Goal: Navigation & Orientation: Find specific page/section

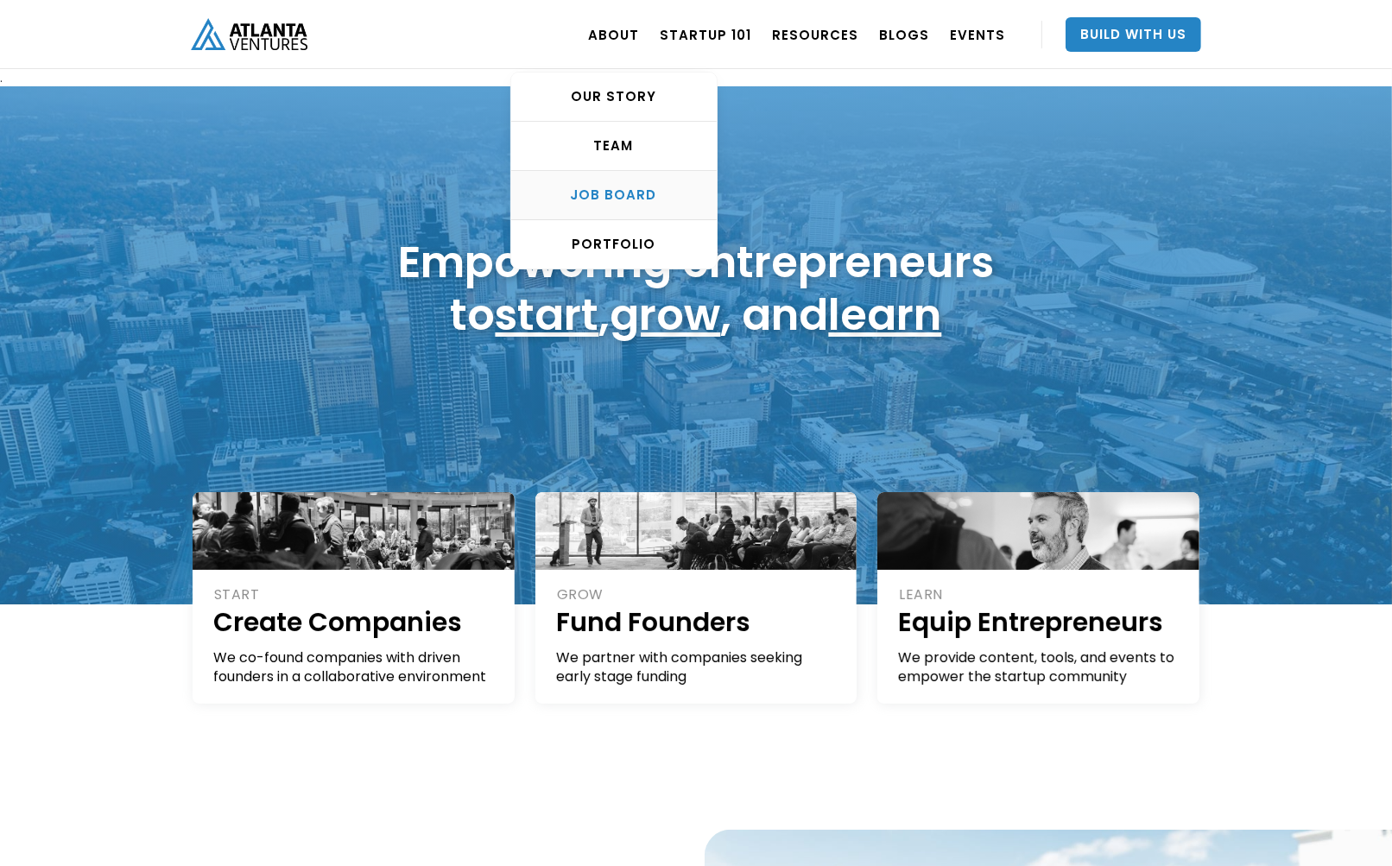
click at [630, 195] on div "Job Board" at bounding box center [613, 194] width 205 height 17
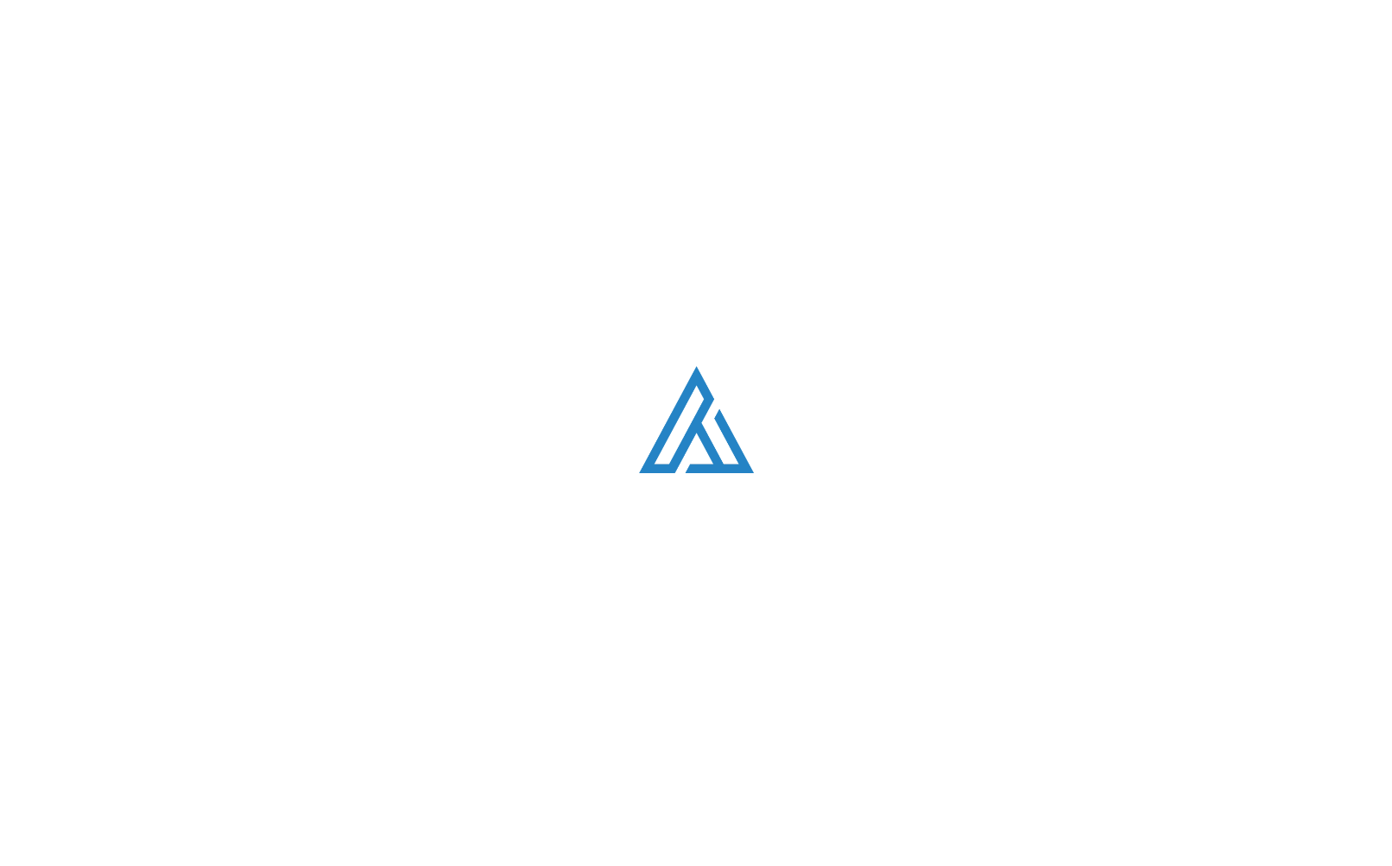
scroll to position [3314, 0]
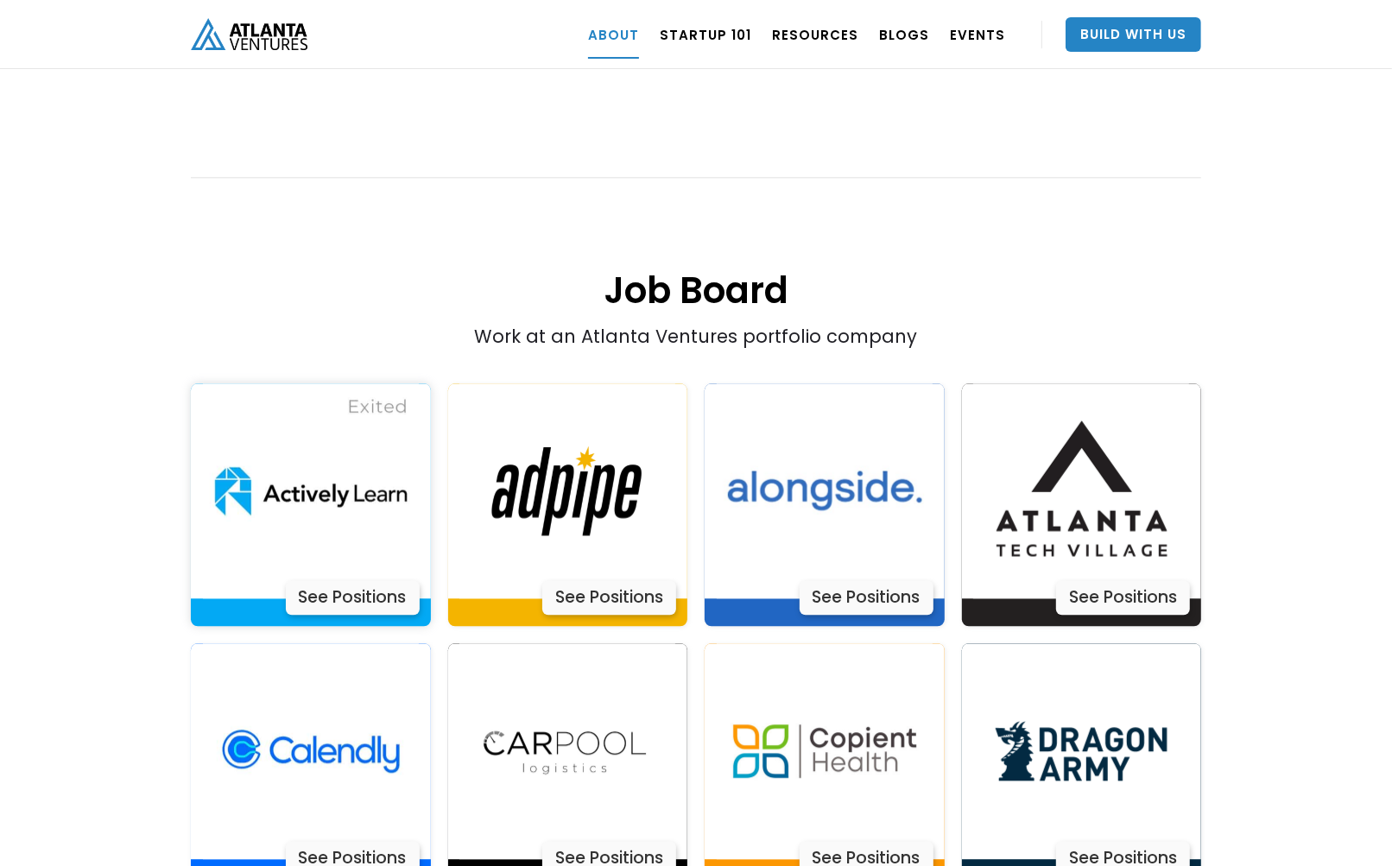
click at [341, 580] on div "See Positions" at bounding box center [353, 597] width 134 height 35
click at [1127, 580] on div "See Positions" at bounding box center [1123, 597] width 134 height 35
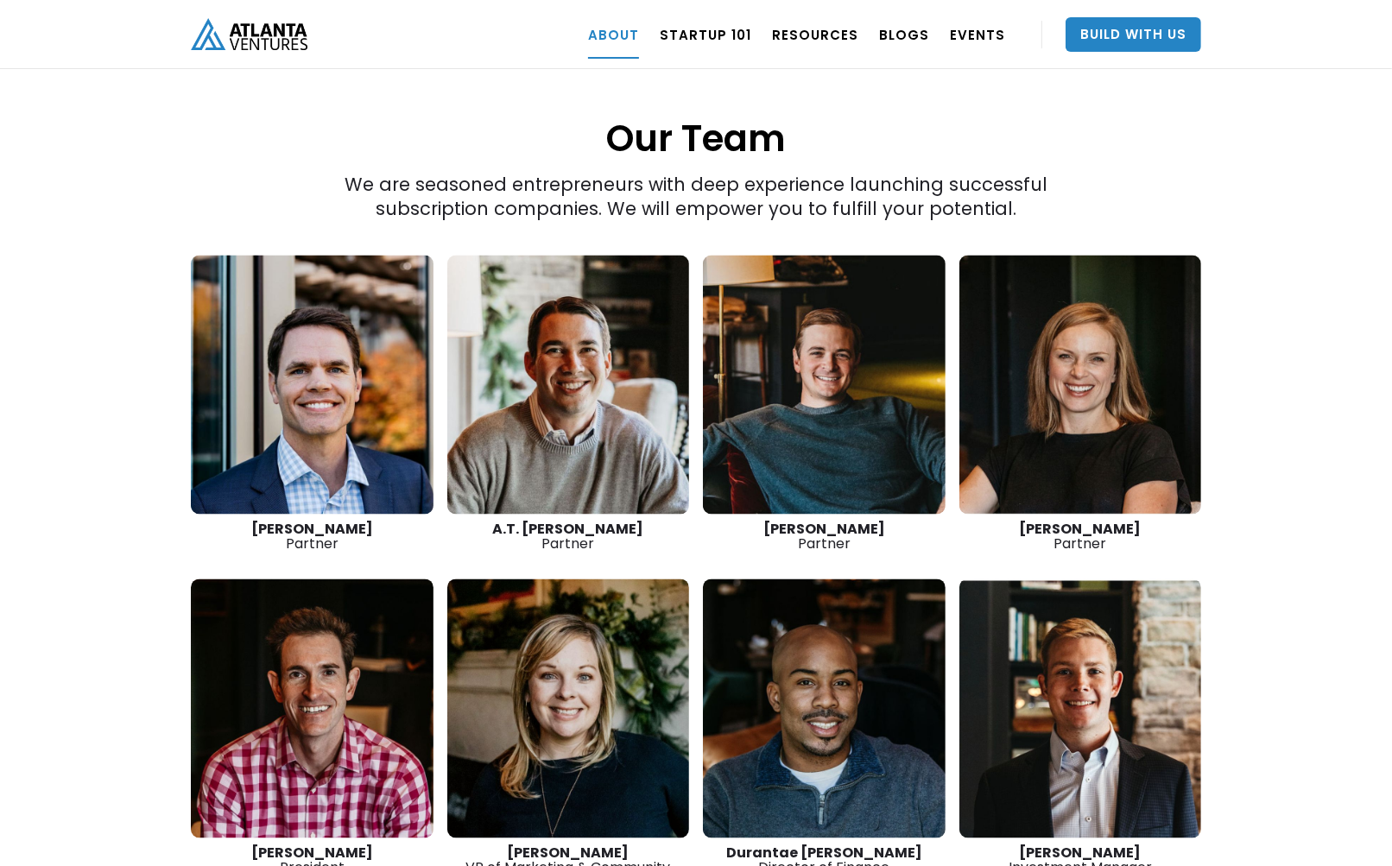
scroll to position [2365, 0]
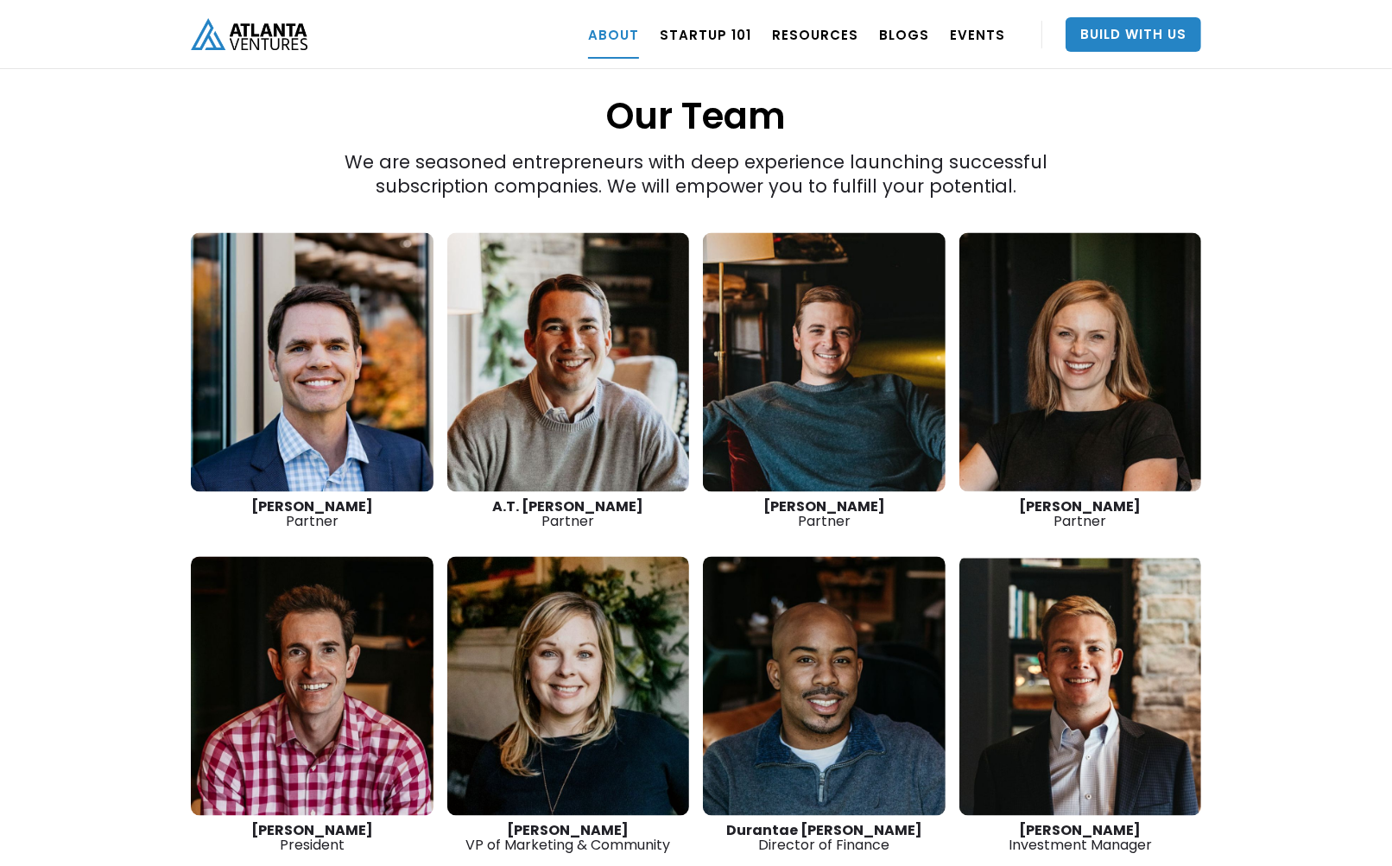
click at [306, 699] on link at bounding box center [312, 686] width 243 height 259
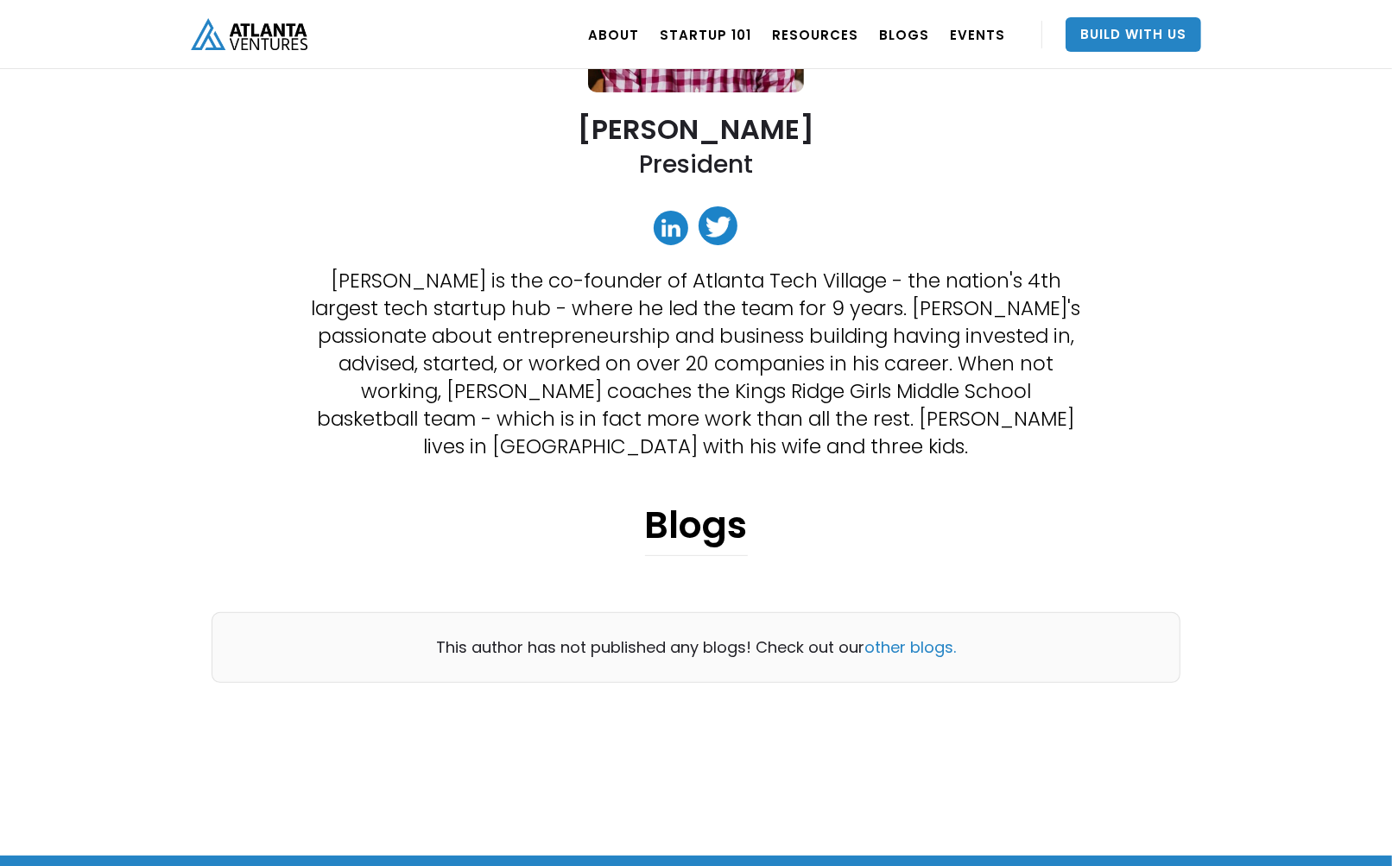
scroll to position [345, 0]
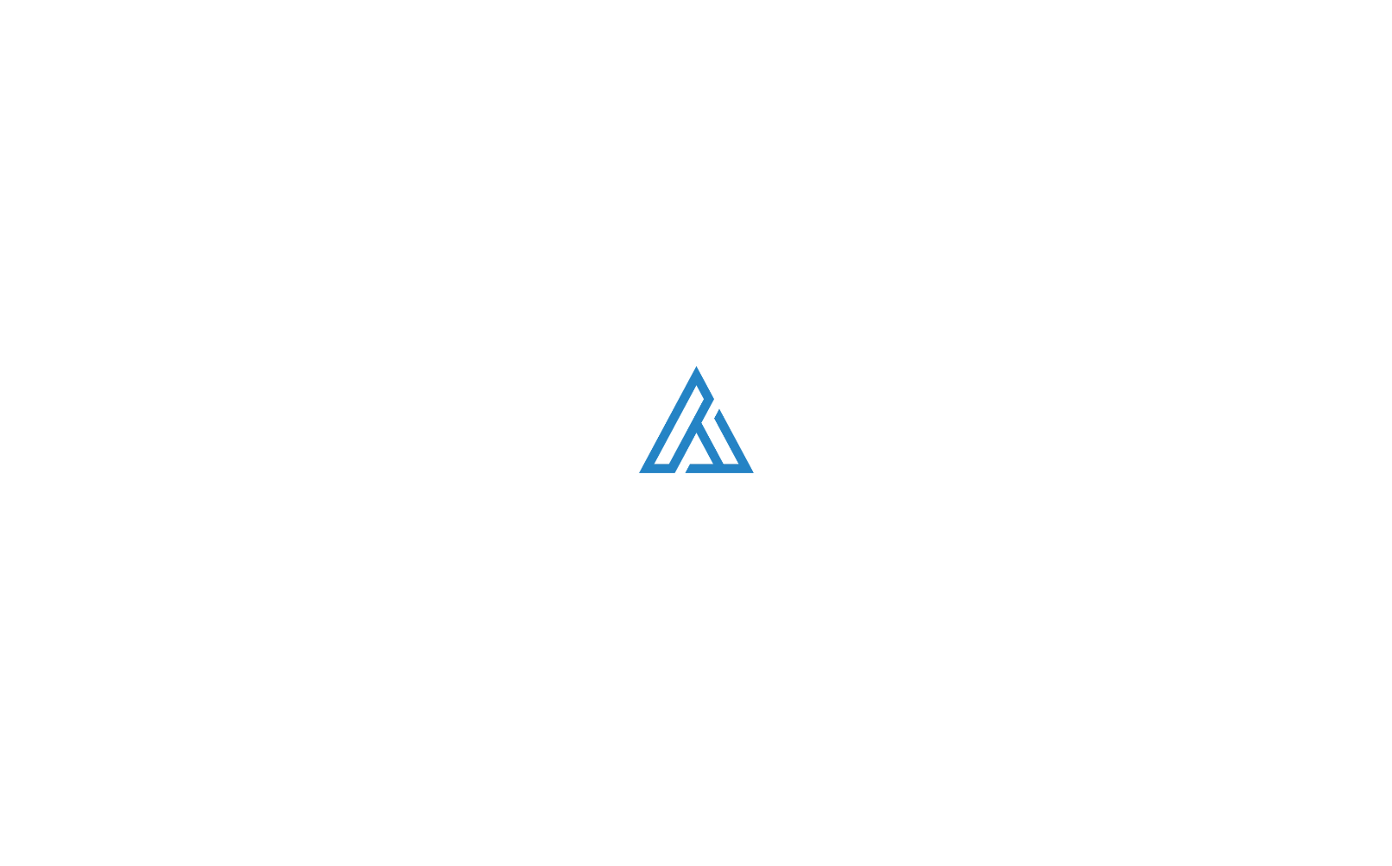
scroll to position [2365, 0]
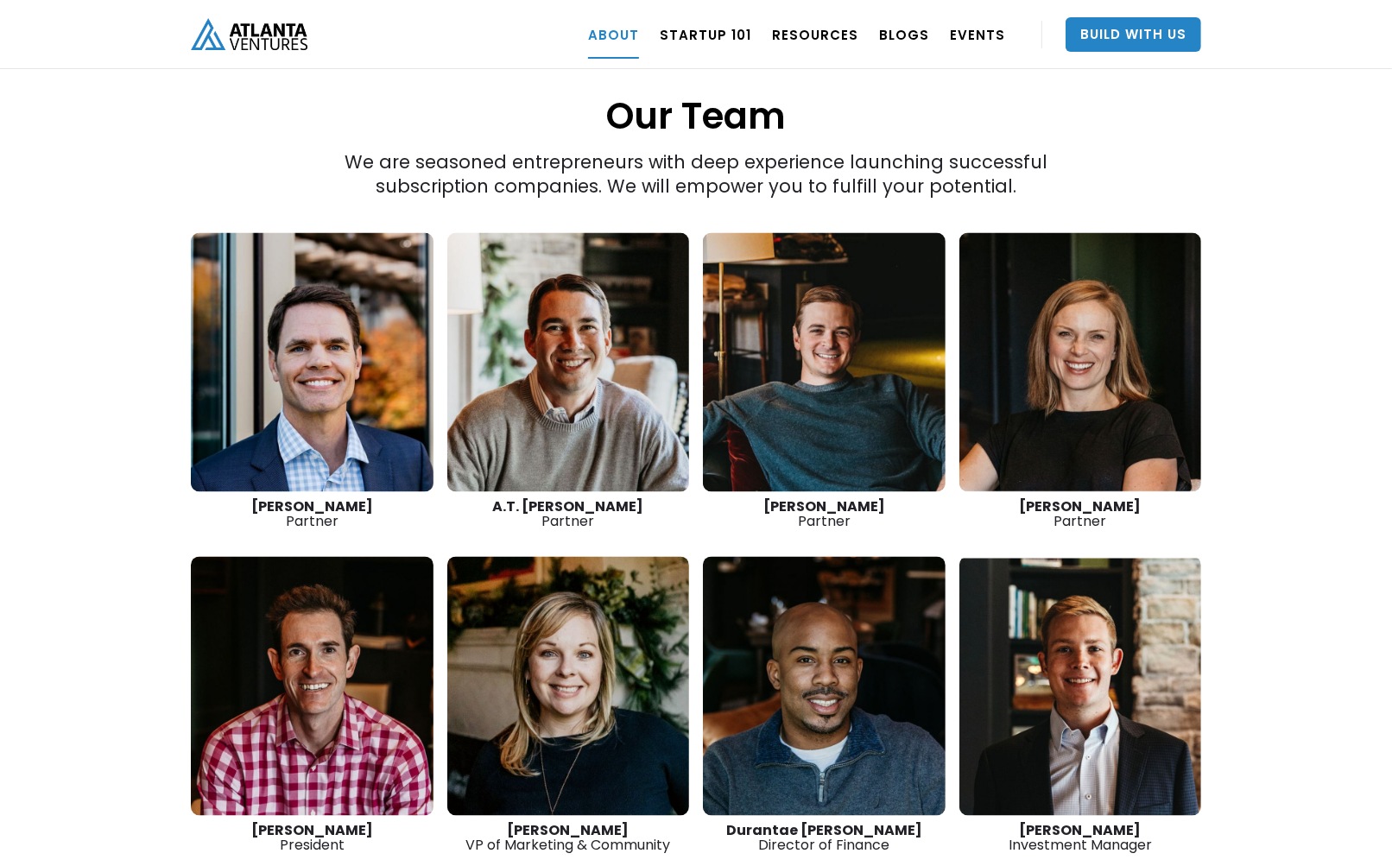
click at [1079, 614] on link at bounding box center [1080, 686] width 243 height 259
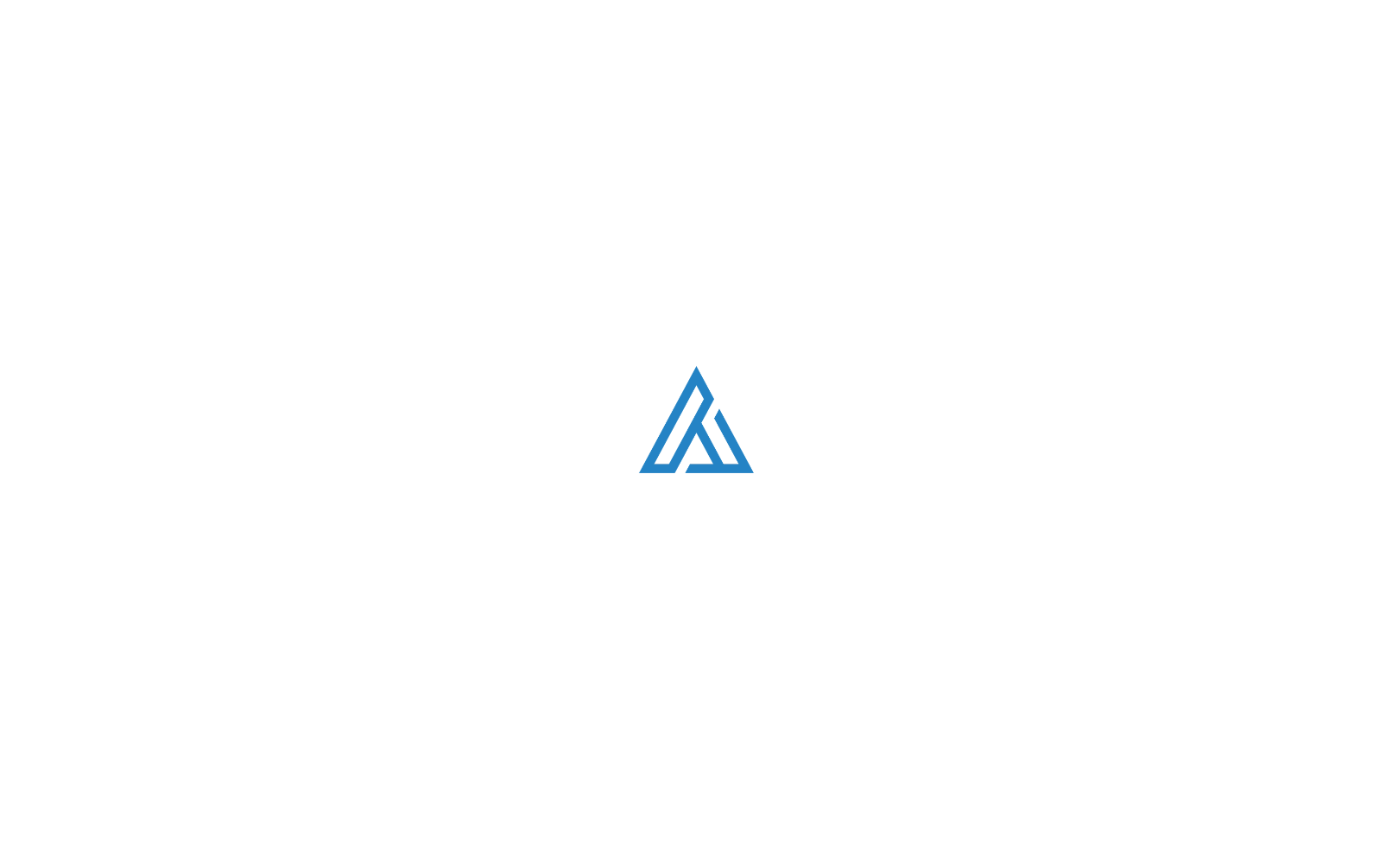
scroll to position [2365, 0]
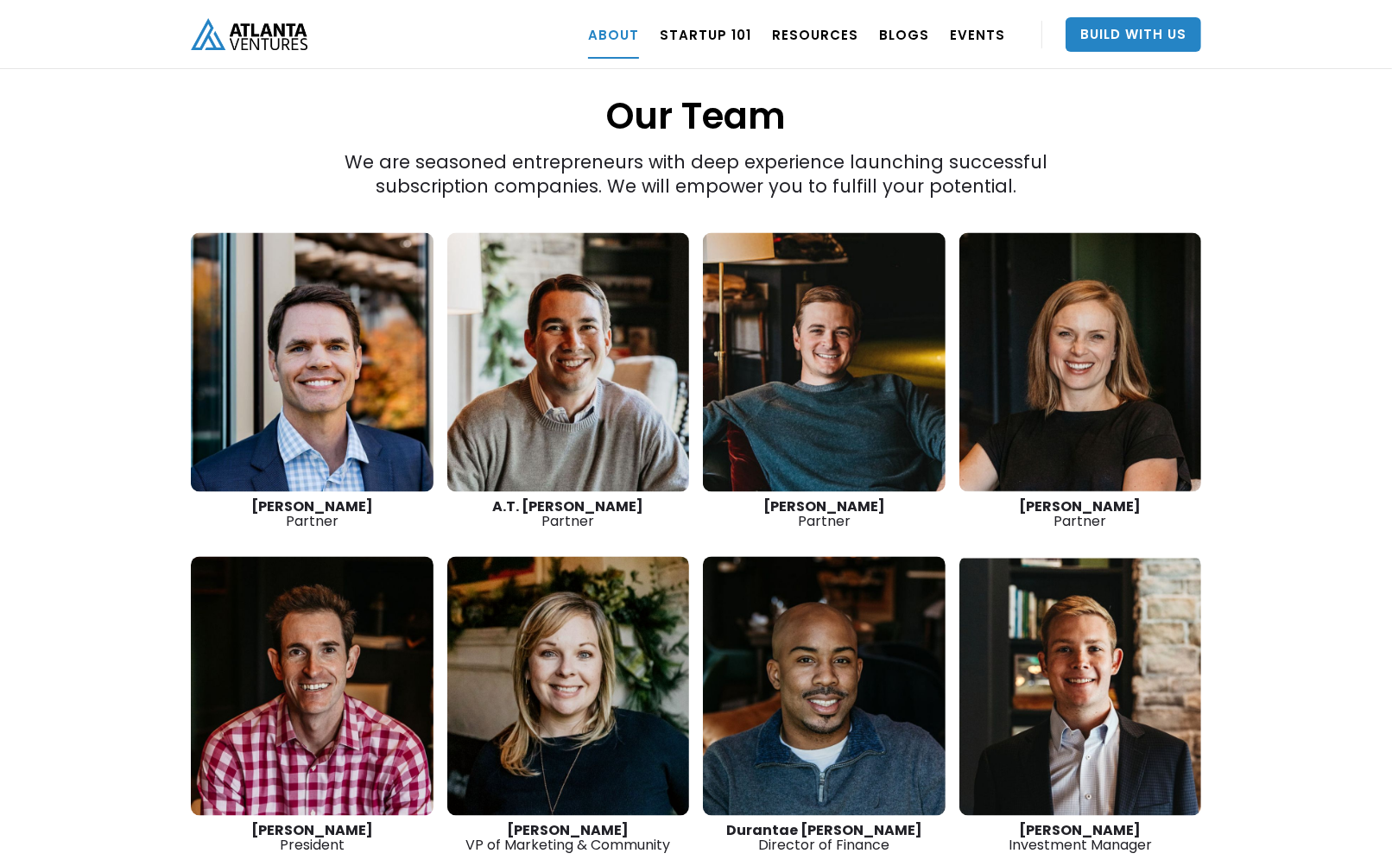
click at [1062, 319] on link at bounding box center [1080, 362] width 243 height 259
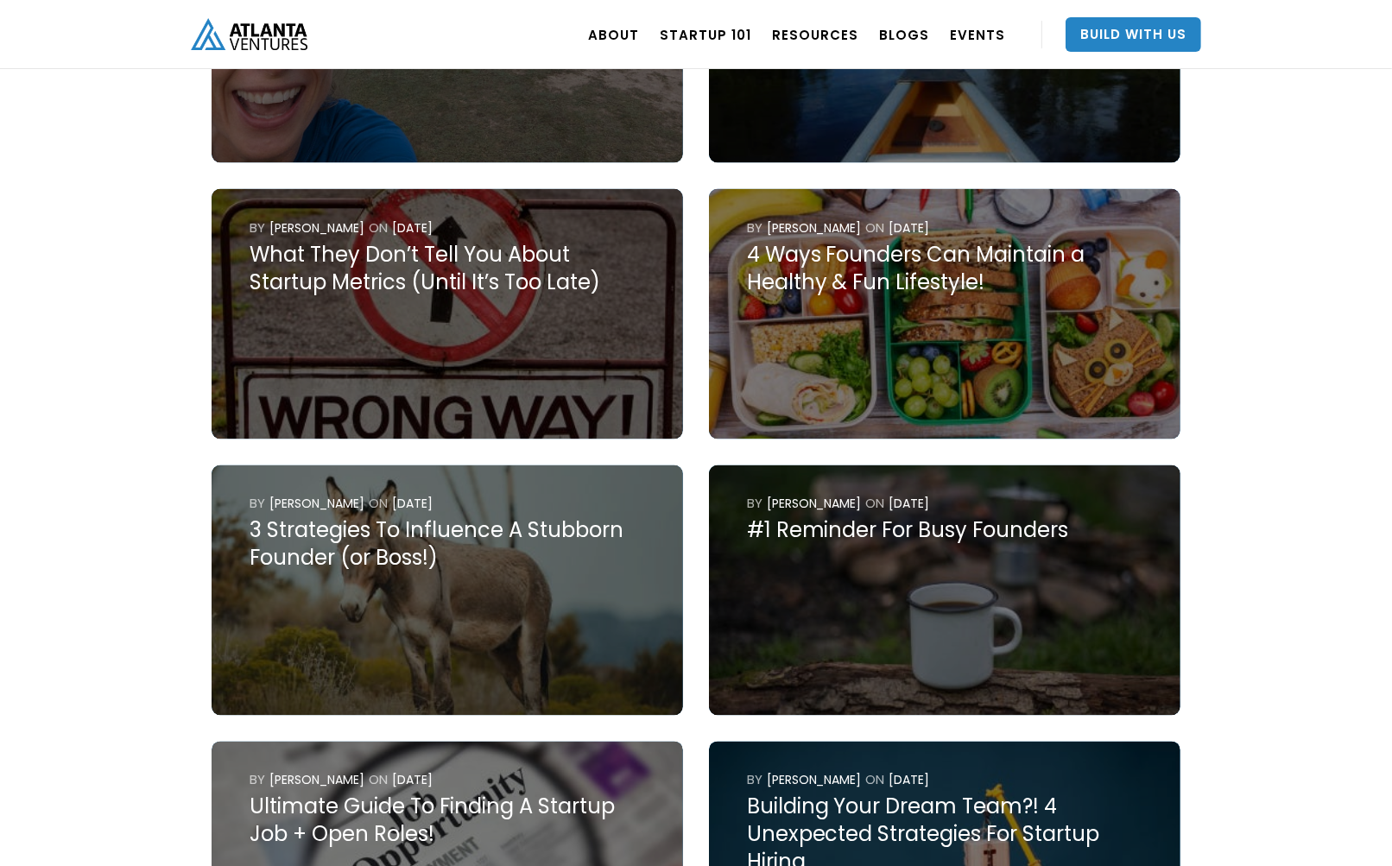
scroll to position [2331, 0]
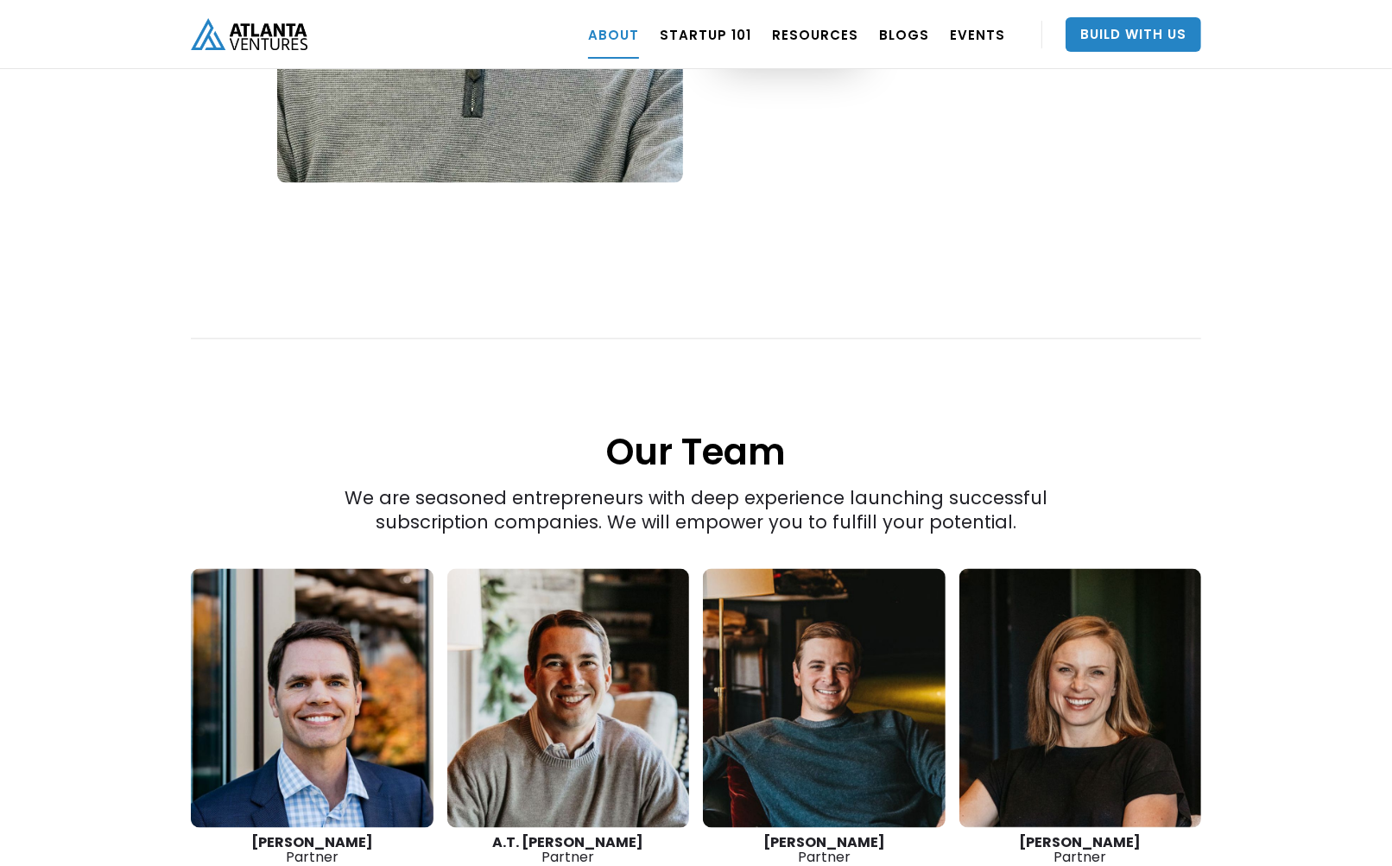
scroll to position [2026, 0]
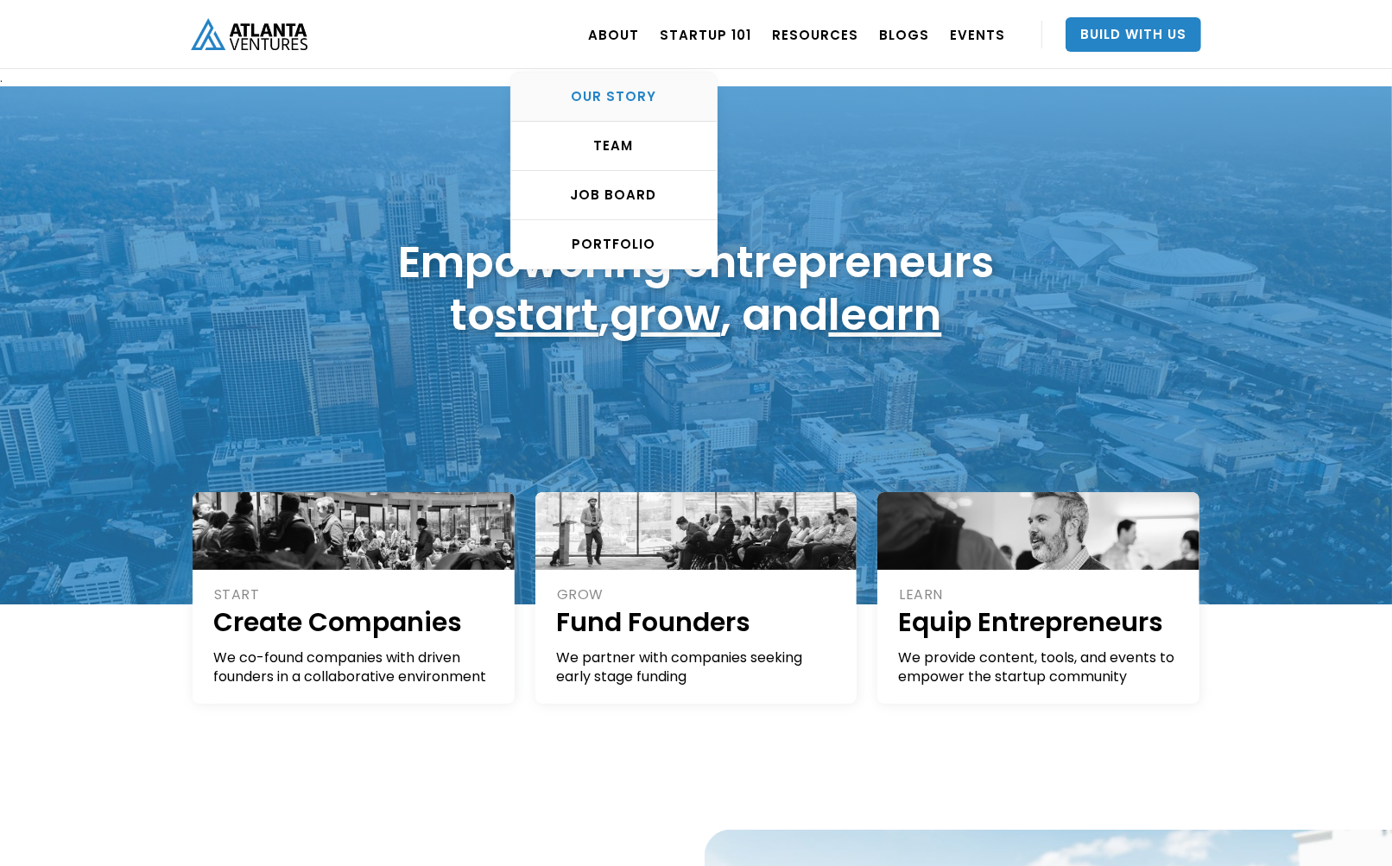
click at [622, 95] on div "OUR STORY" at bounding box center [613, 96] width 205 height 17
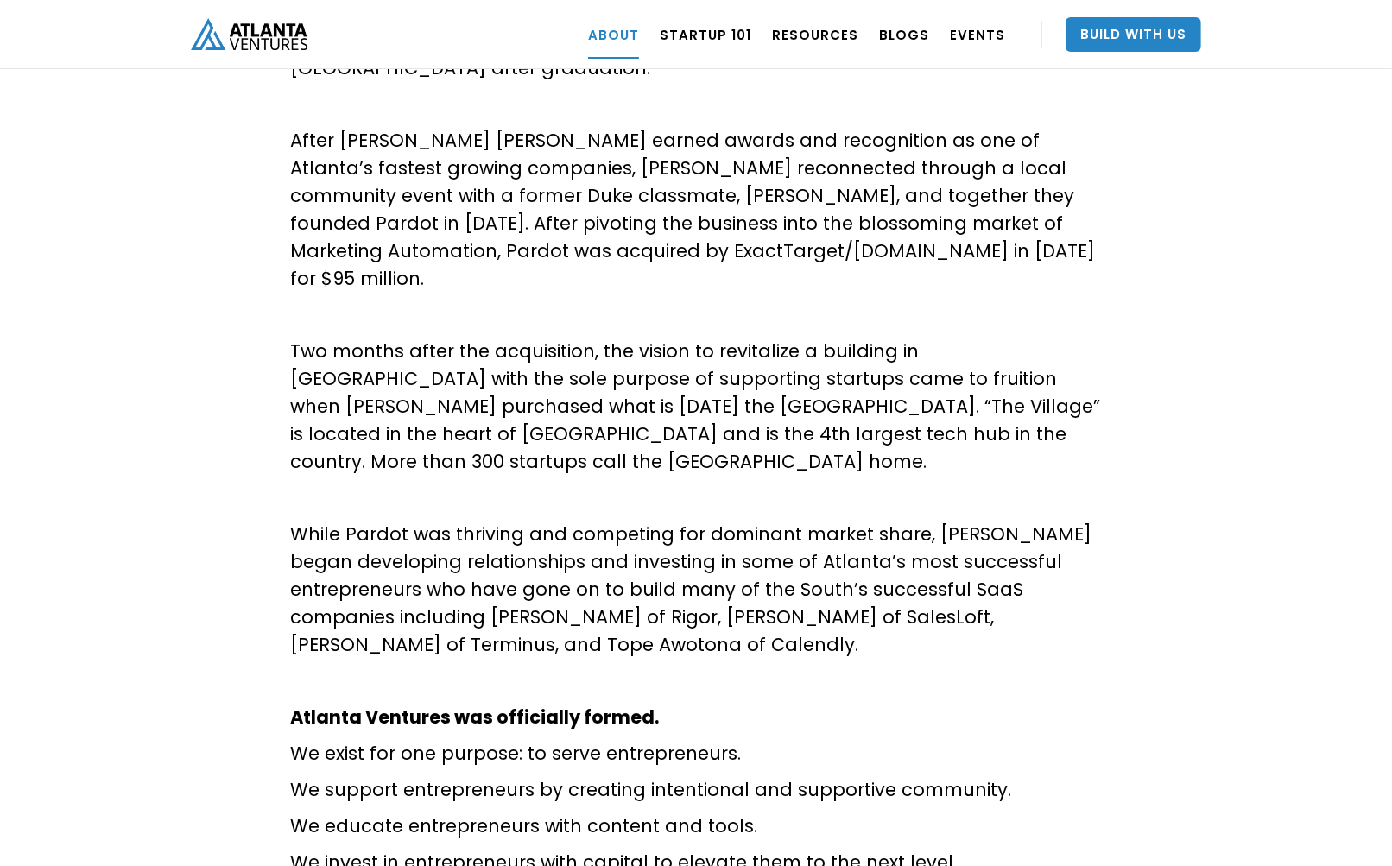
scroll to position [950, 0]
